Goal: Transaction & Acquisition: Purchase product/service

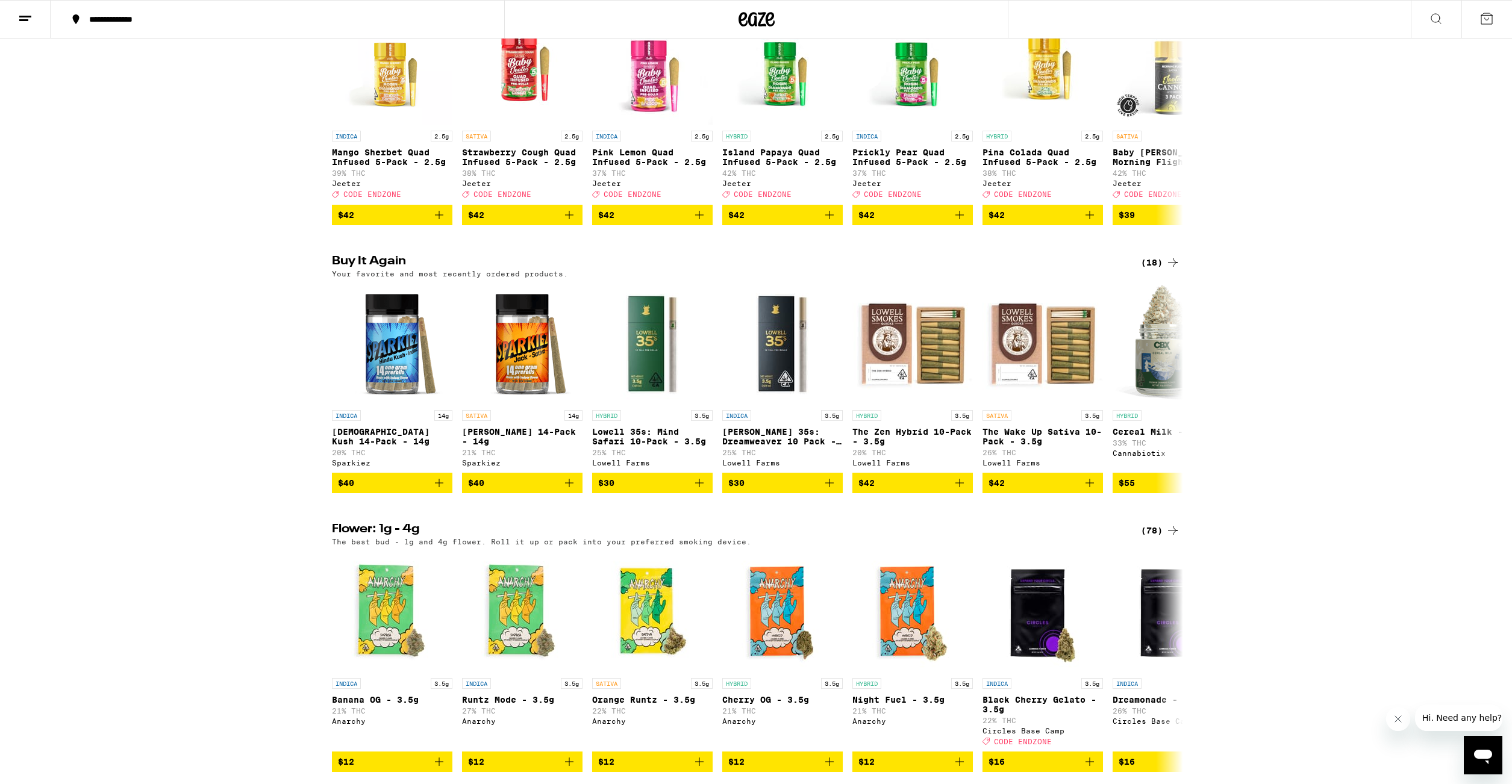
scroll to position [481, 0]
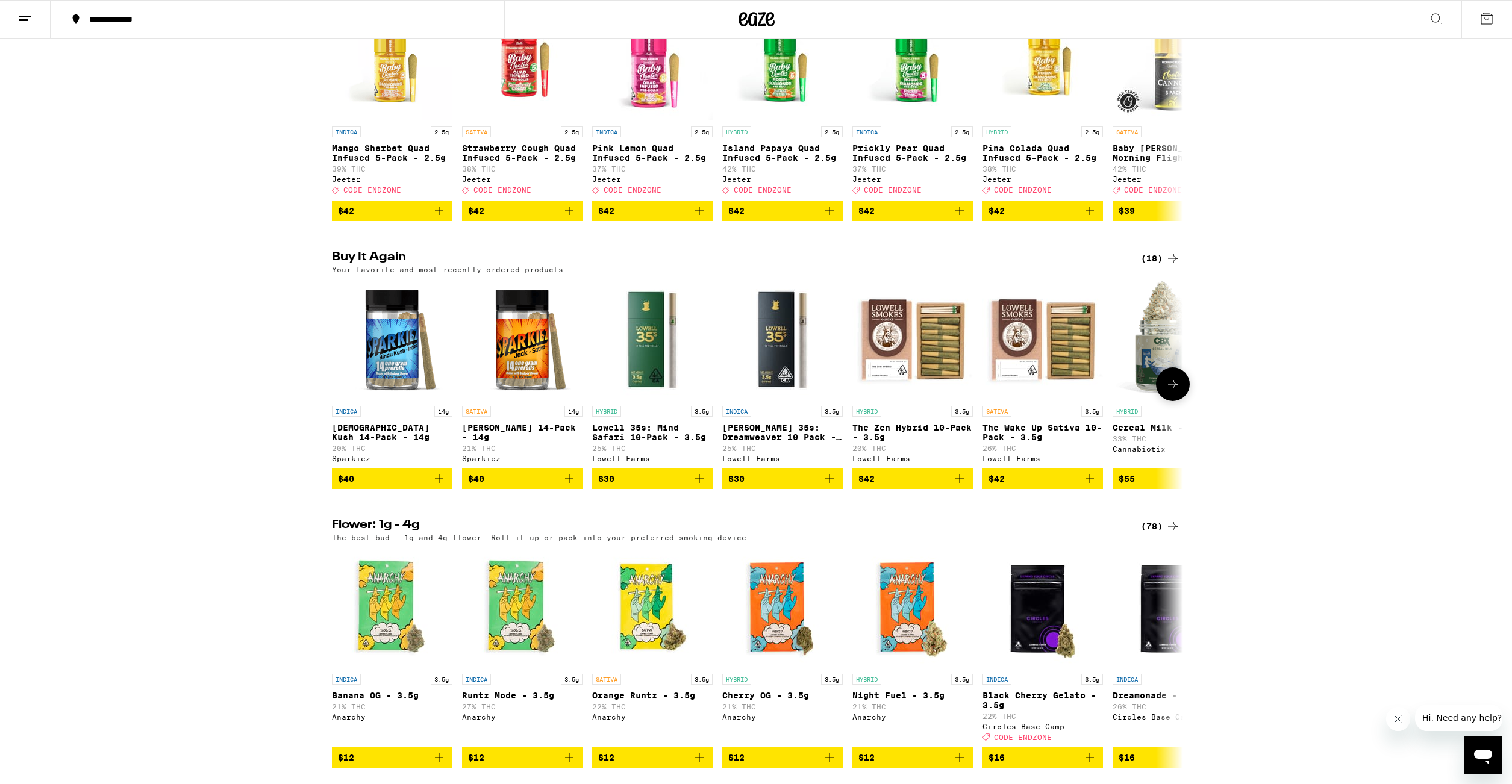
click at [1166, 391] on icon at bounding box center [1173, 384] width 15 height 15
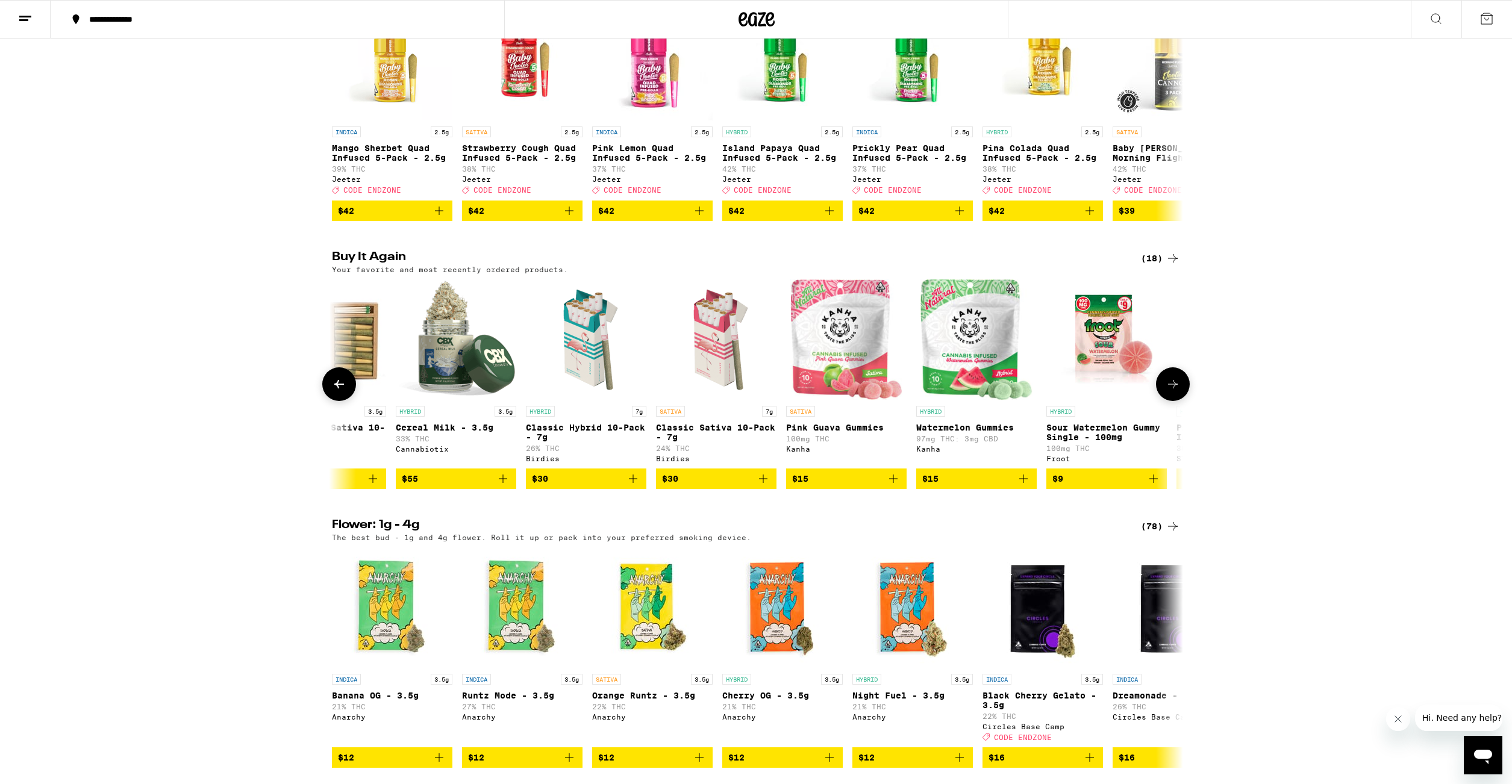
click at [1166, 391] on icon at bounding box center [1173, 384] width 15 height 15
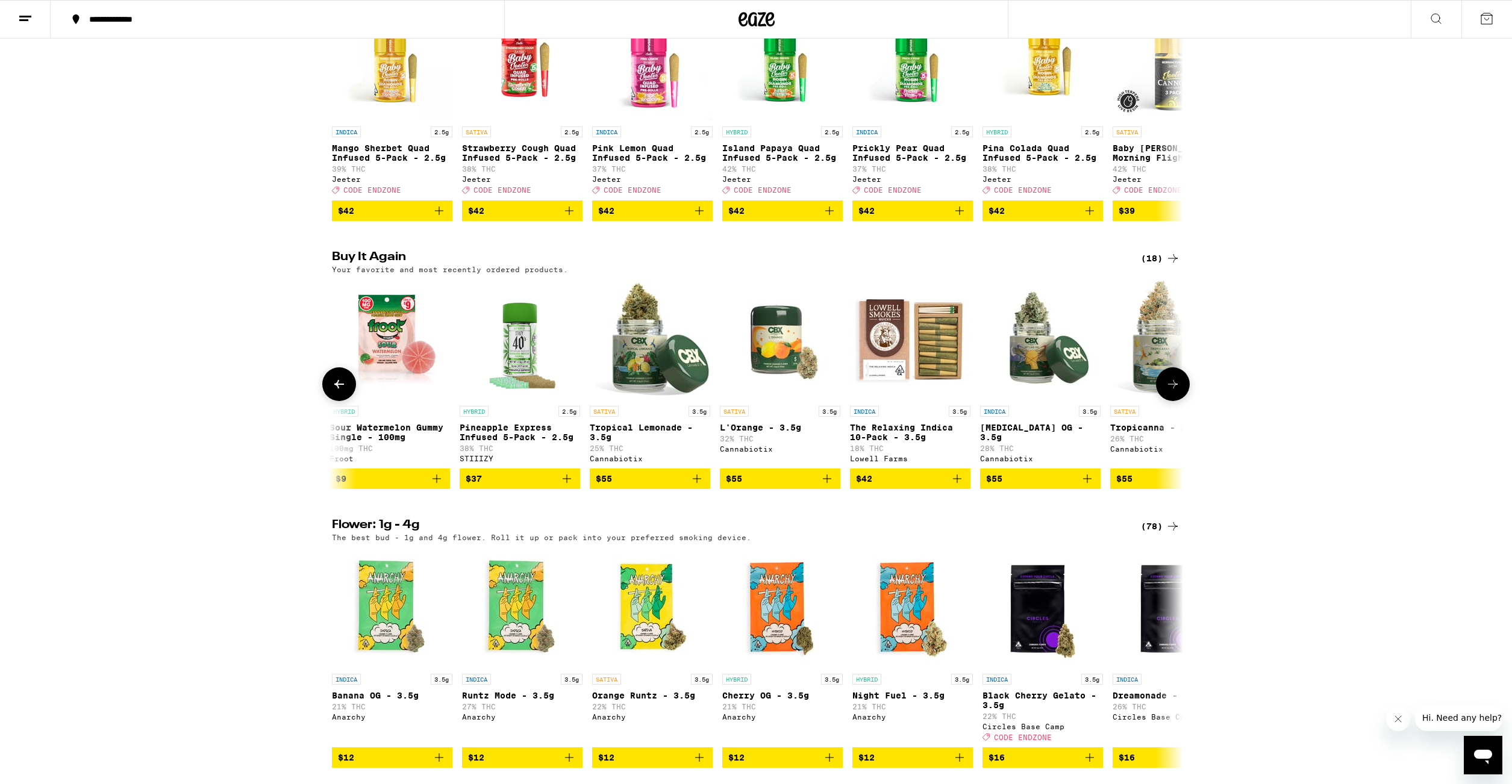
click at [1166, 391] on icon at bounding box center [1173, 384] width 15 height 15
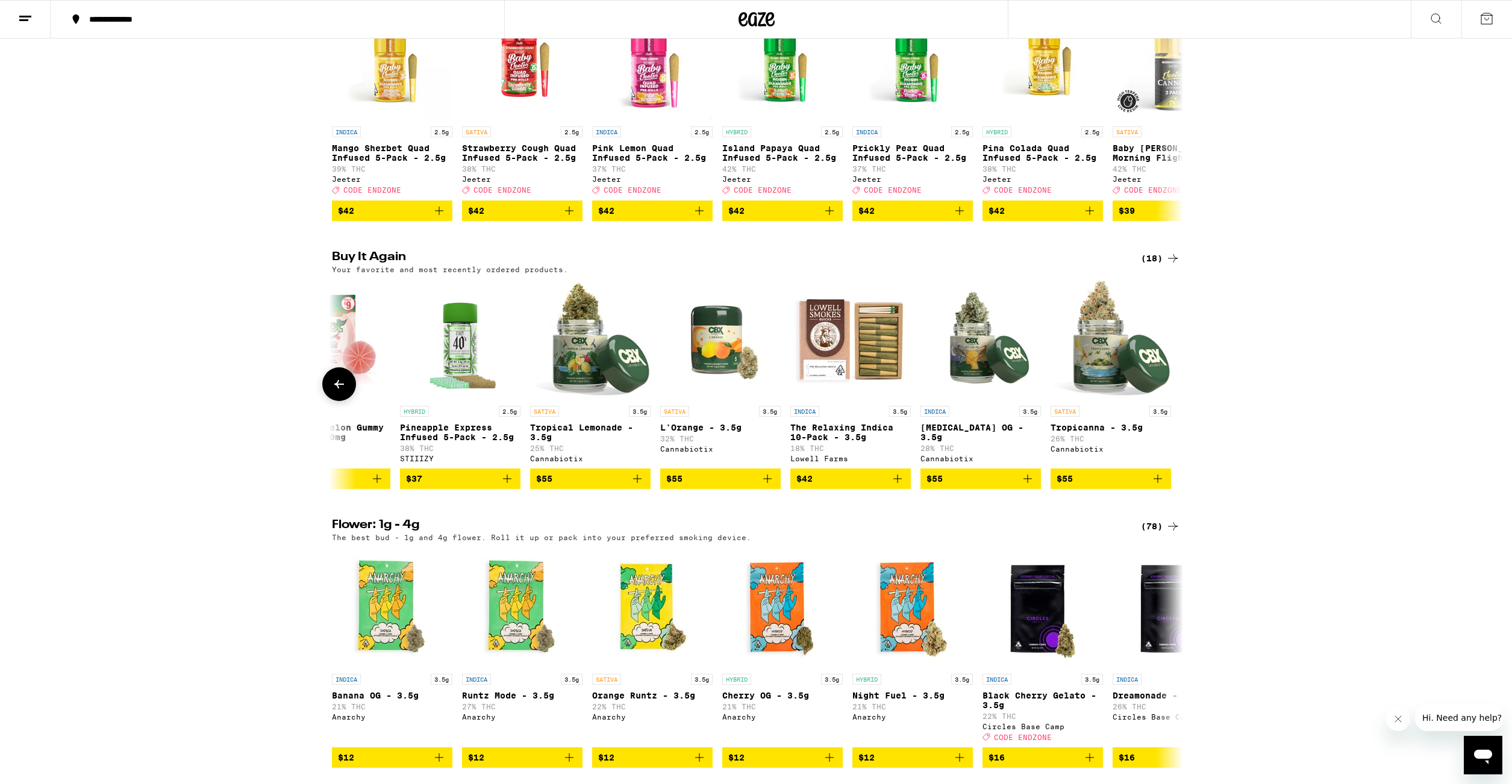
scroll to position [0, 1493]
click at [340, 401] on button at bounding box center [339, 383] width 34 height 34
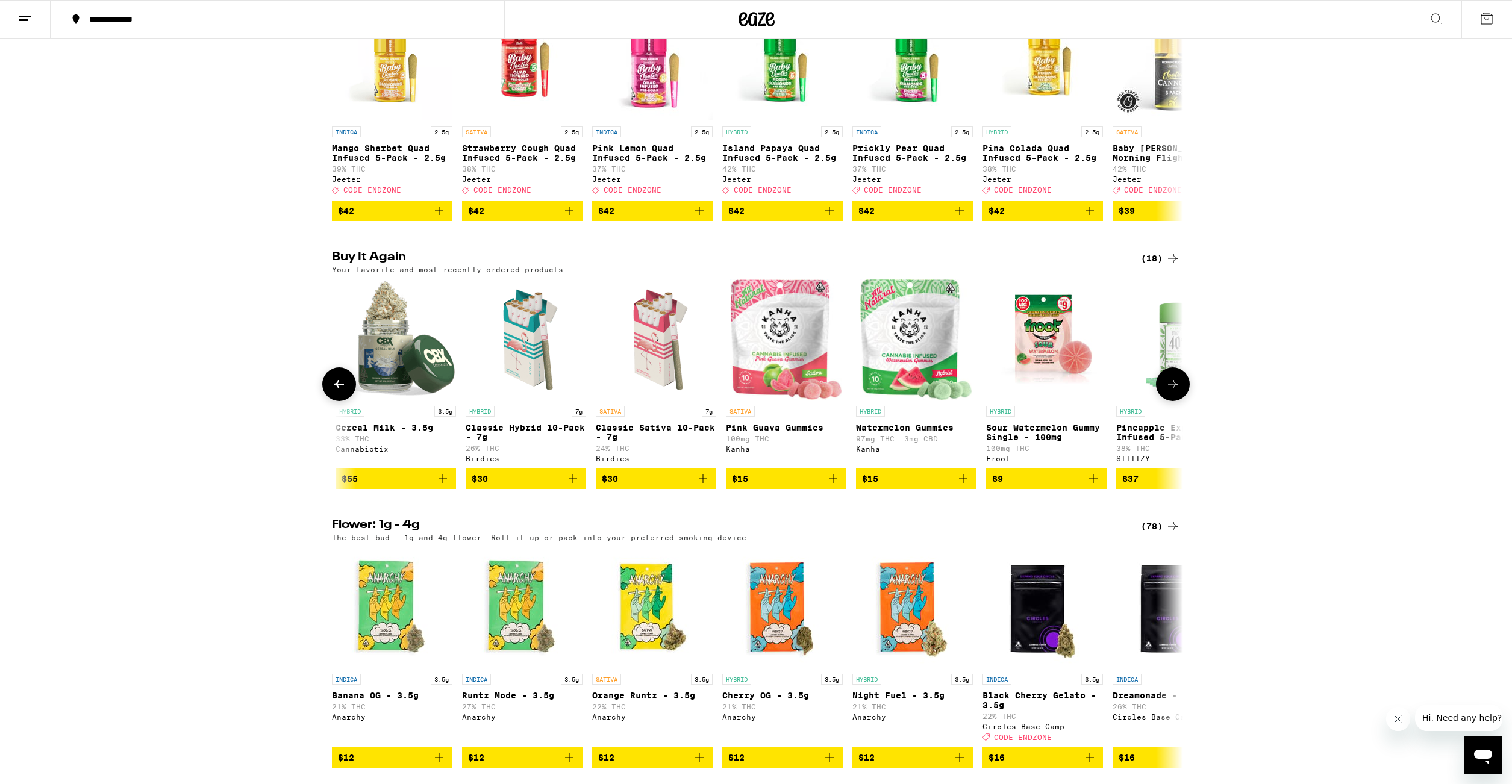
click at [340, 401] on button at bounding box center [339, 383] width 34 height 34
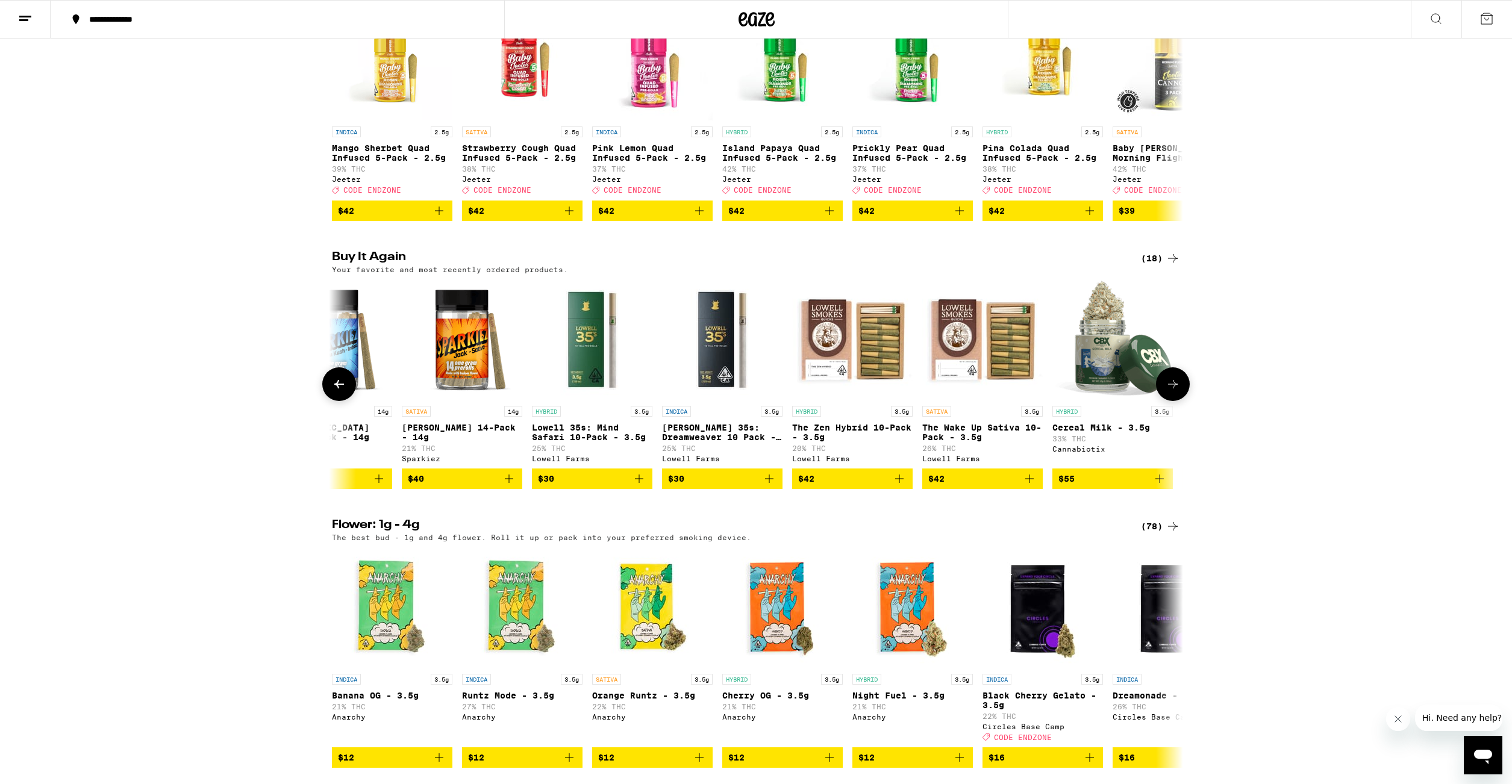
click at [340, 401] on button at bounding box center [339, 383] width 34 height 34
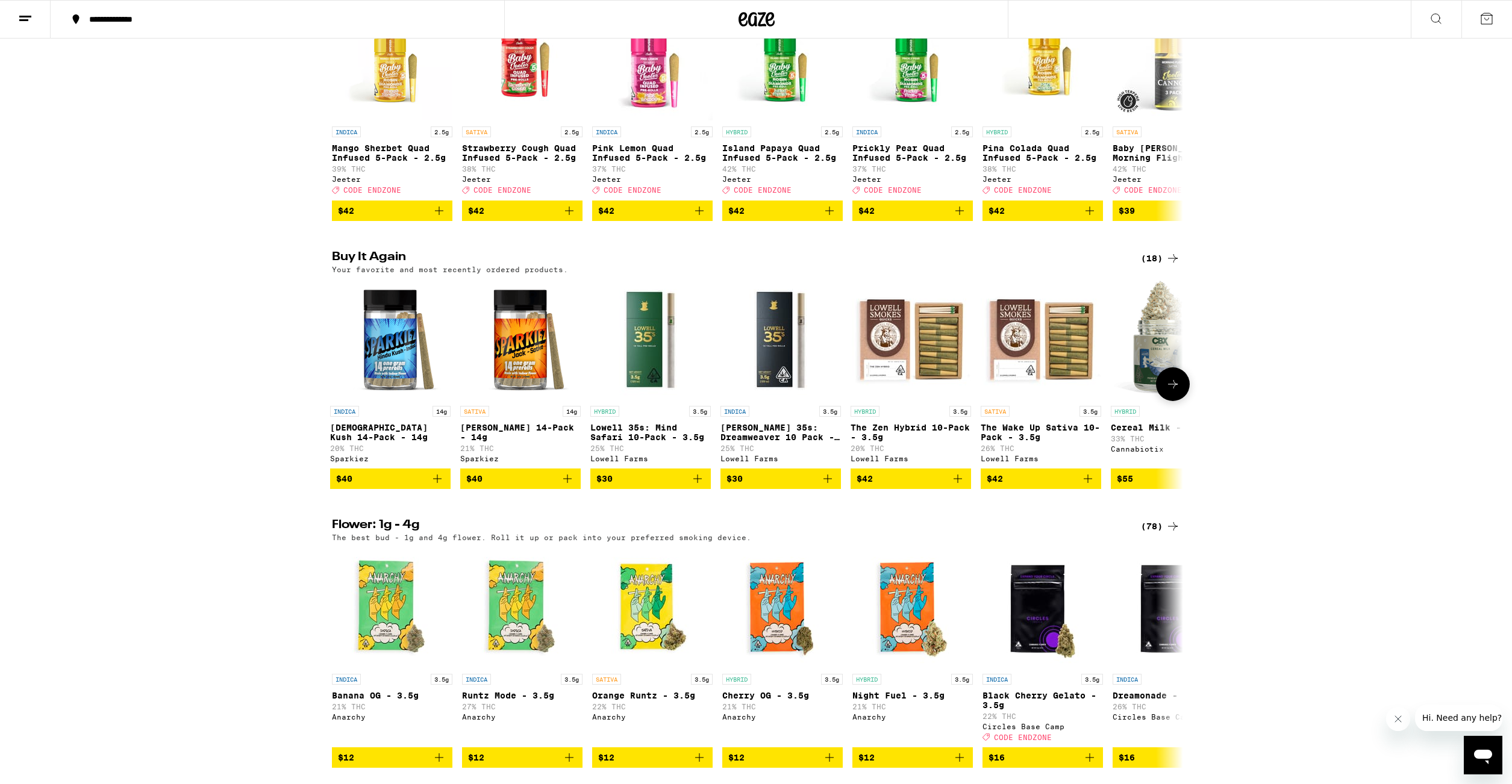
scroll to position [0, 0]
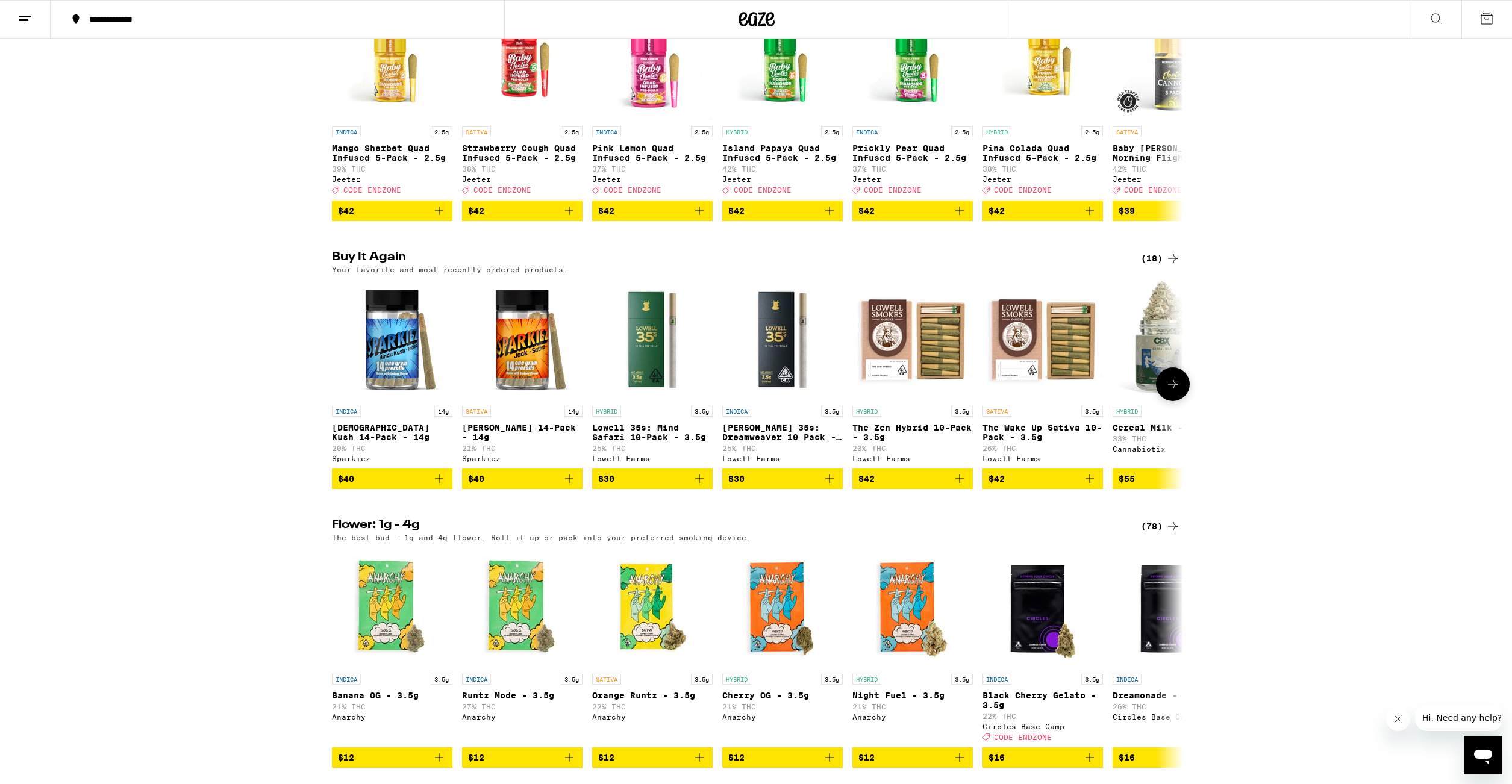
click at [439, 486] on icon "Add to bag" at bounding box center [439, 479] width 15 height 15
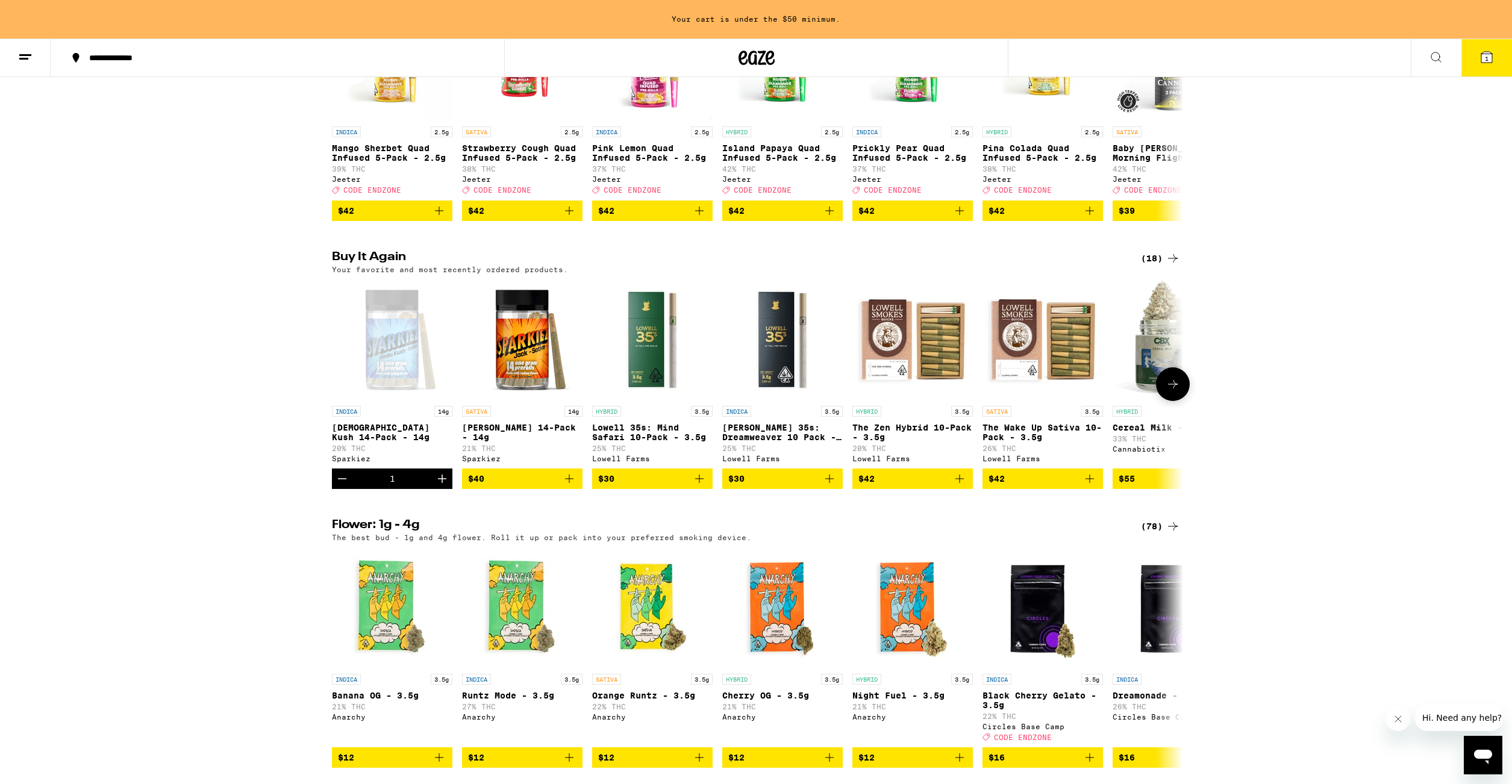
click at [445, 486] on icon "Increment" at bounding box center [442, 479] width 15 height 15
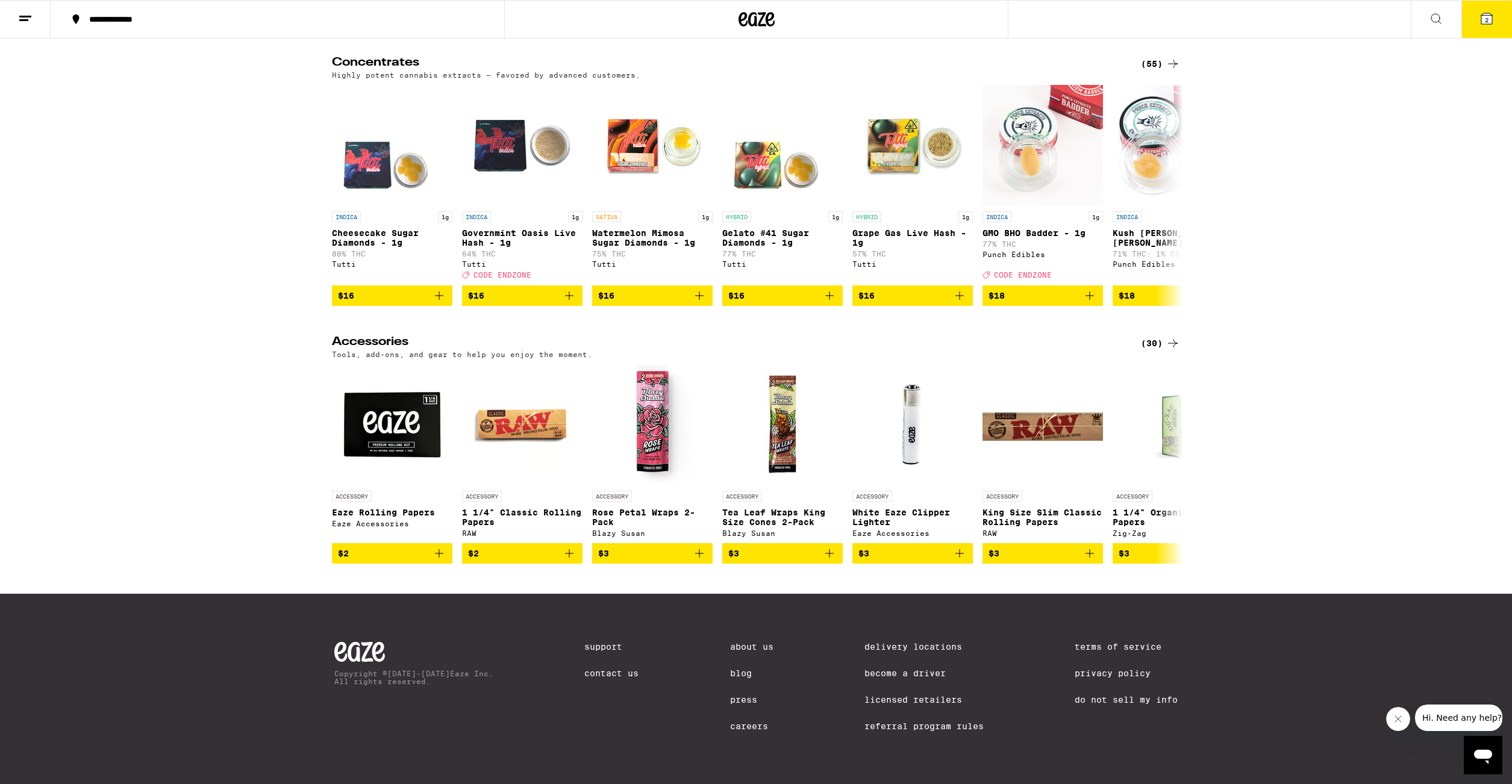
scroll to position [4684, 0]
click at [1177, 456] on icon at bounding box center [1173, 463] width 15 height 15
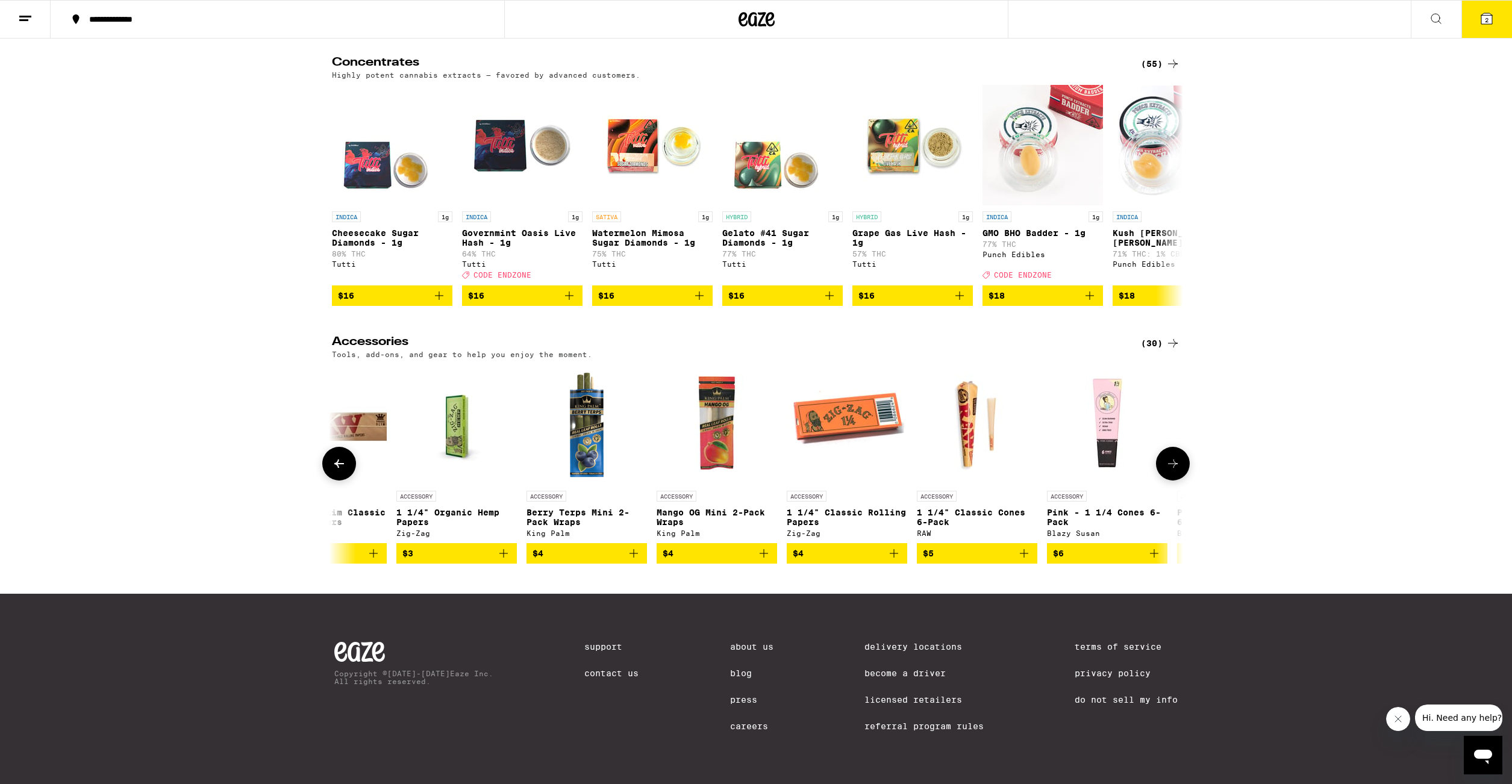
scroll to position [0, 717]
click at [1177, 456] on icon at bounding box center [1173, 463] width 15 height 15
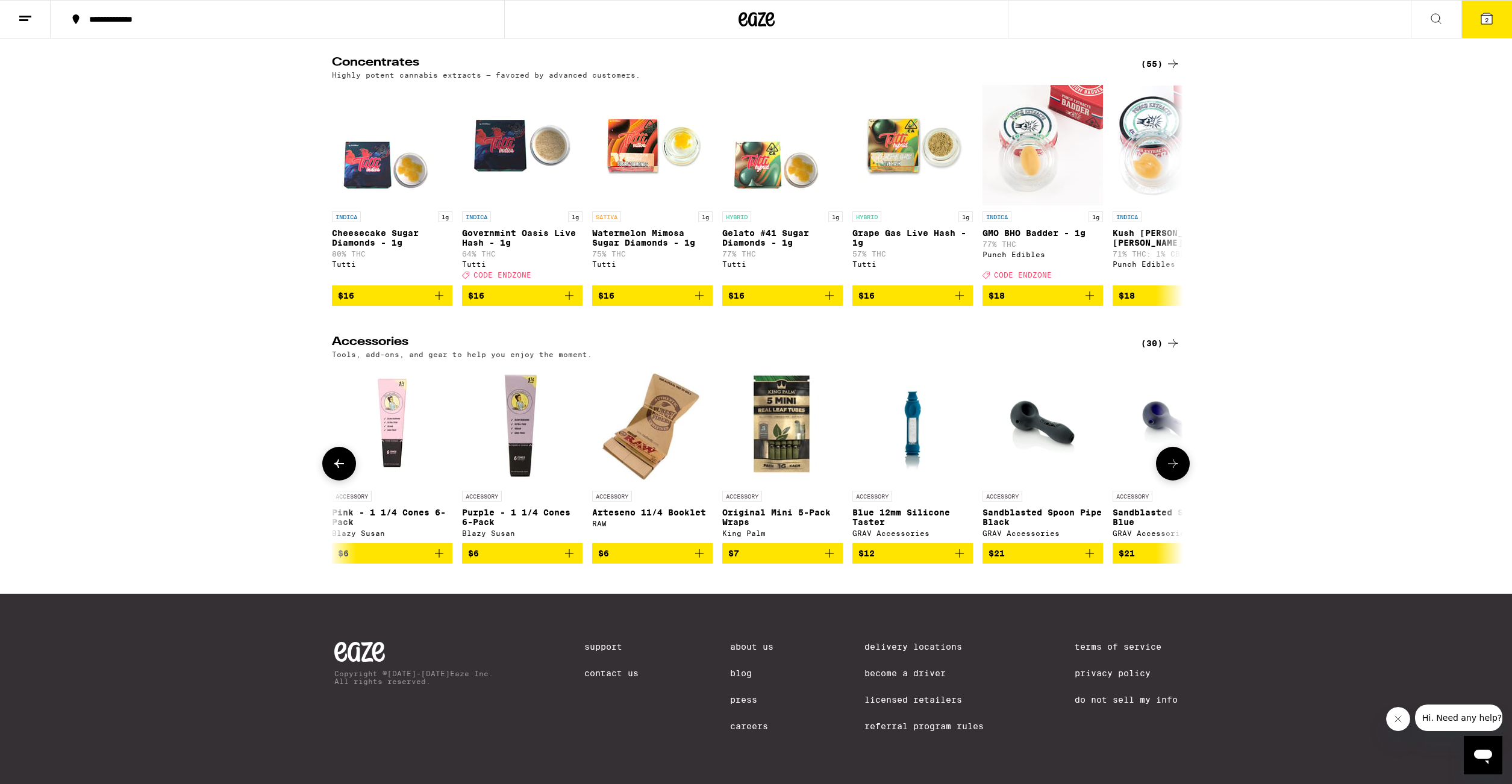
scroll to position [0, 1433]
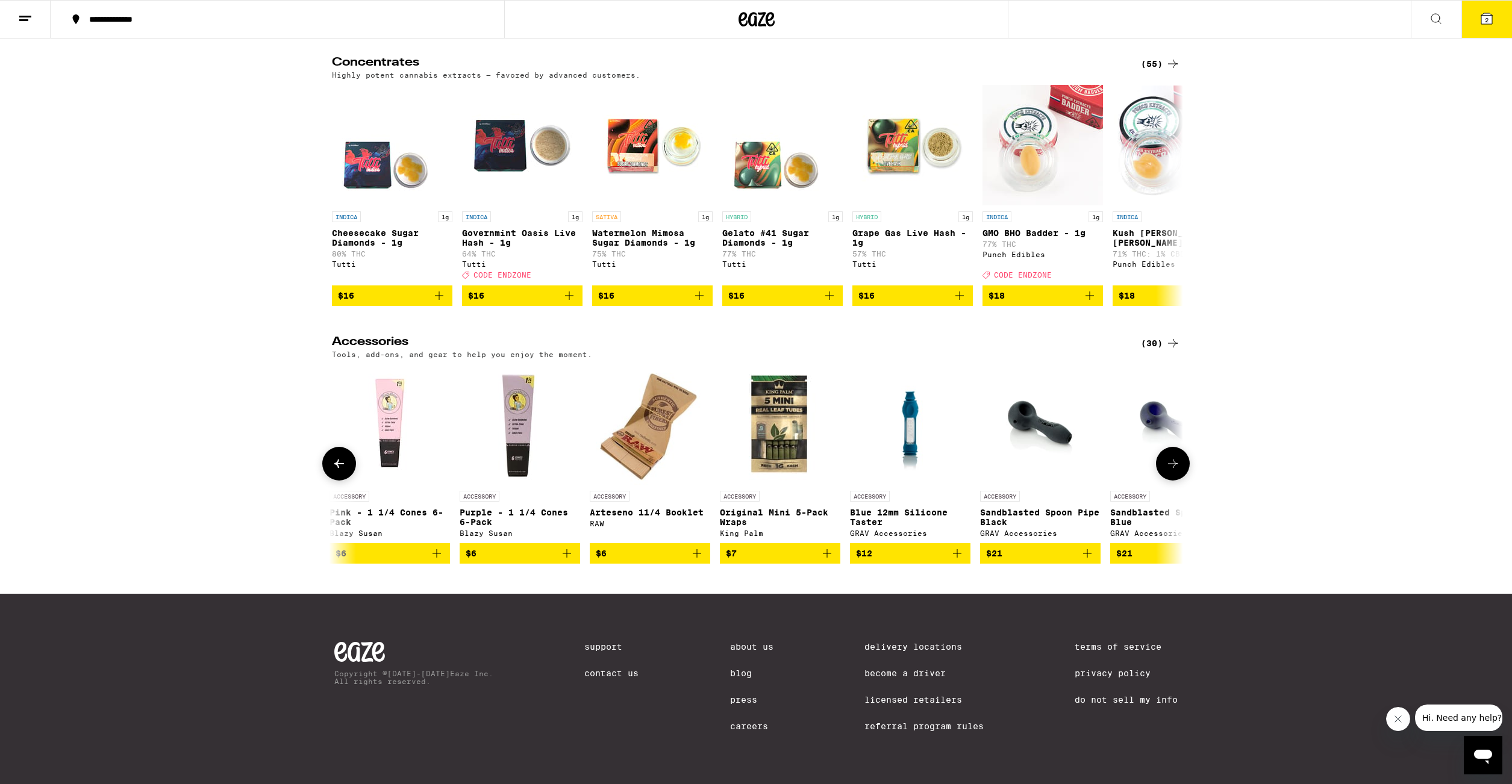
click at [1177, 456] on icon at bounding box center [1173, 463] width 15 height 15
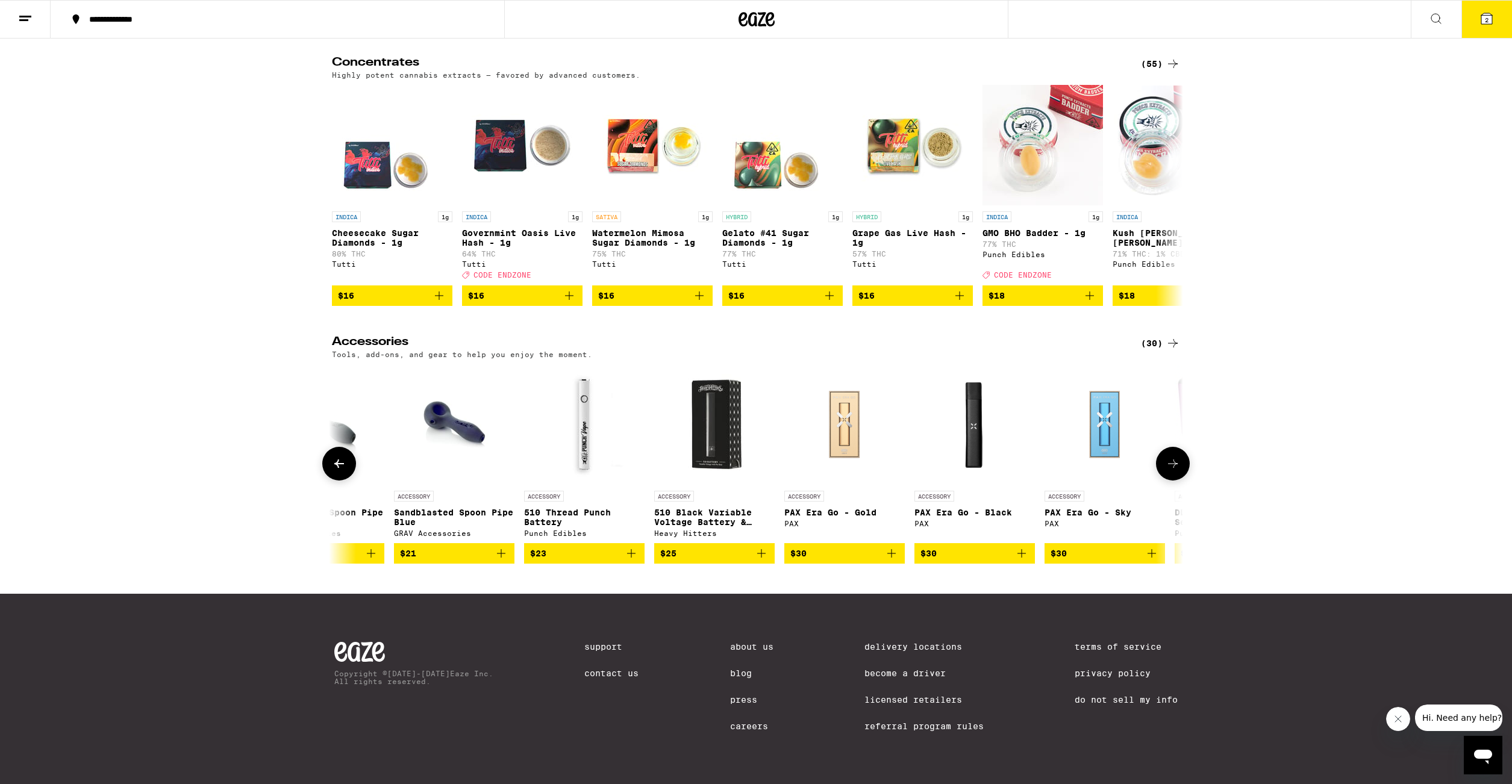
scroll to position [0, 2150]
